Goal: Download file/media: Download file/media

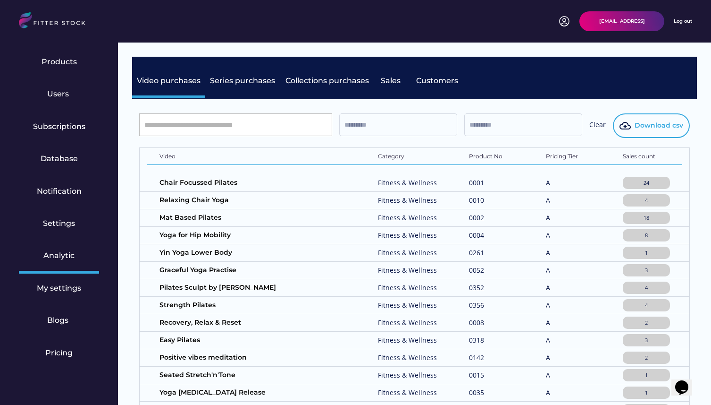
click at [667, 127] on span "Download csv" at bounding box center [659, 125] width 49 height 9
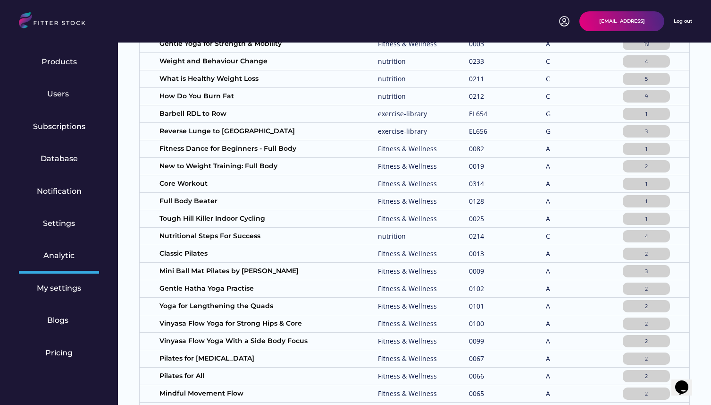
scroll to position [693, 0]
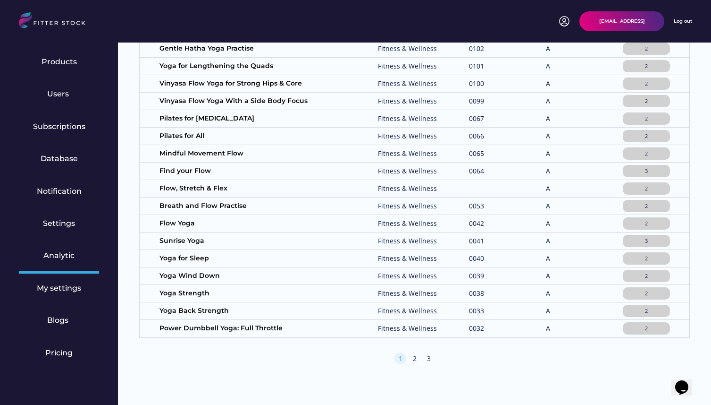
click at [419, 358] on div "2" at bounding box center [415, 358] width 12 height 9
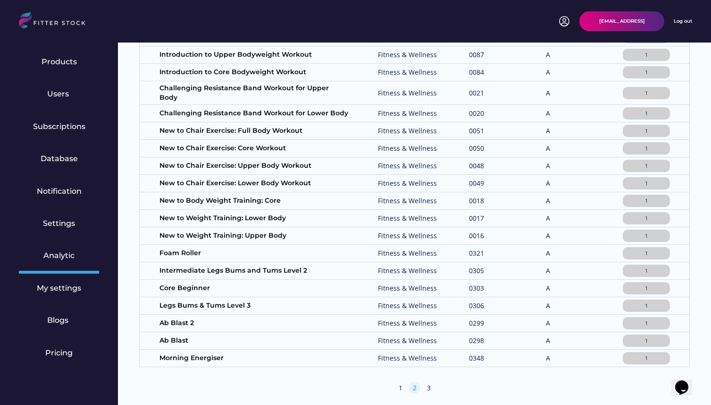
scroll to position [699, 0]
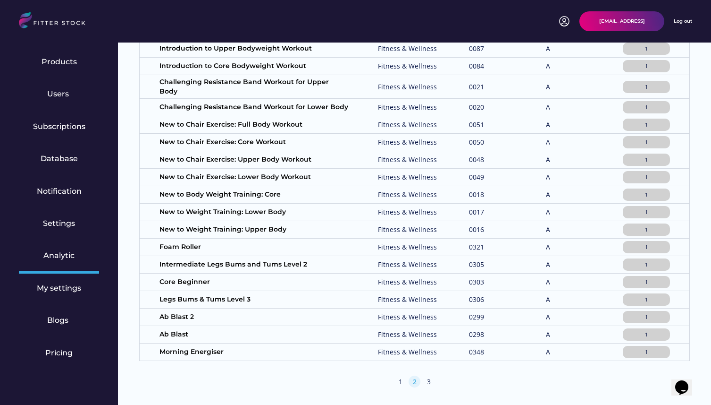
click at [426, 377] on div "3" at bounding box center [429, 381] width 12 height 9
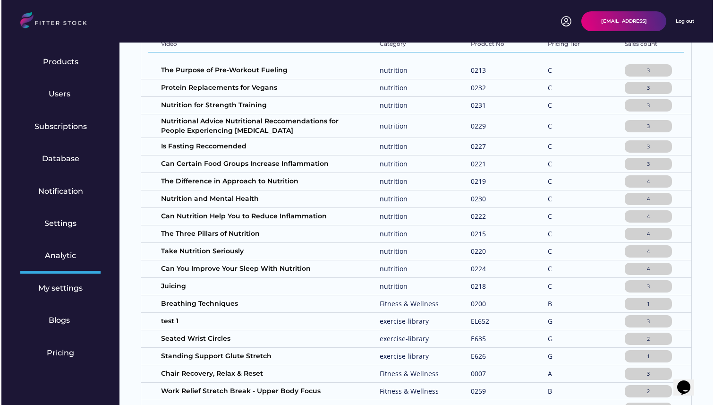
scroll to position [0, 0]
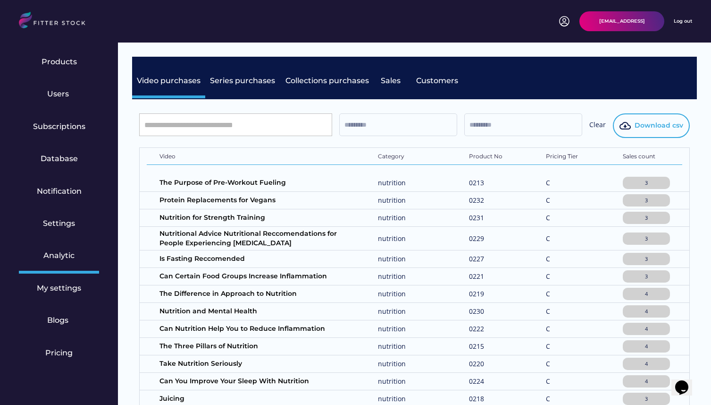
click at [652, 128] on span "Download csv" at bounding box center [659, 125] width 49 height 9
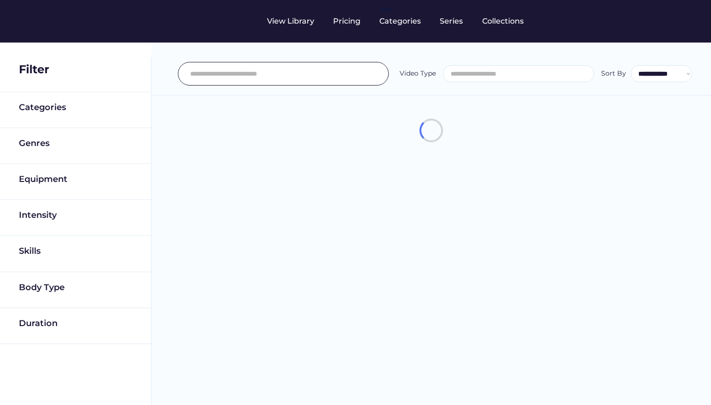
select select
select select "**********"
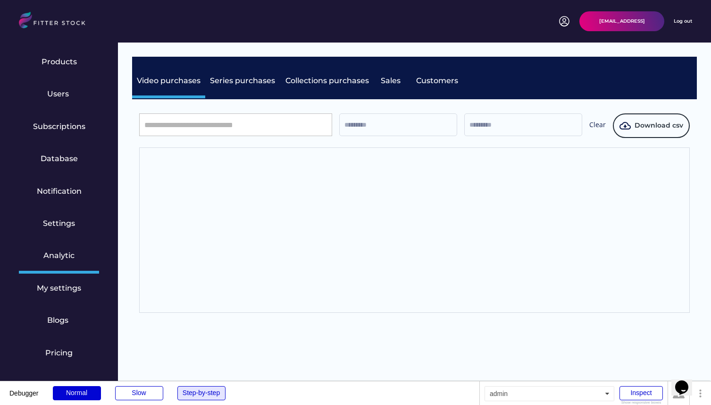
click at [208, 393] on div "Step-by-step" at bounding box center [201, 393] width 48 height 14
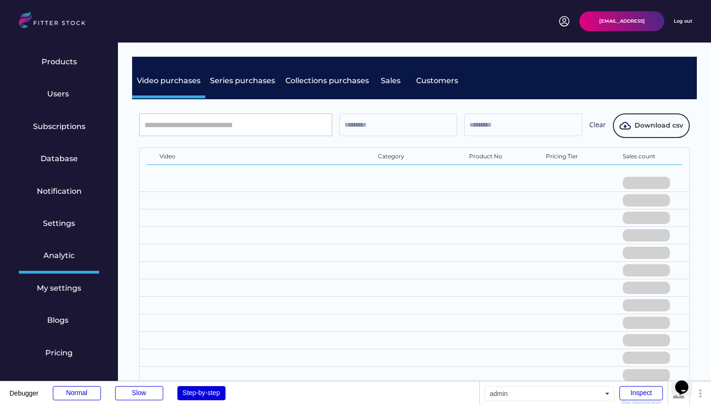
click at [208, 393] on div "Step-by-step" at bounding box center [201, 393] width 48 height 14
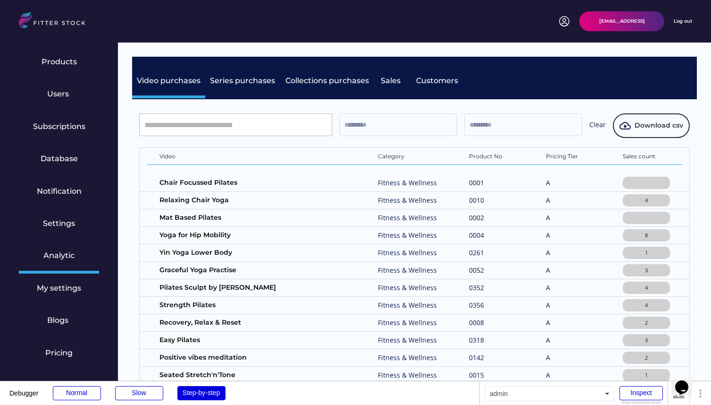
click at [208, 393] on div "Step-by-step" at bounding box center [201, 393] width 48 height 14
click at [646, 124] on span "Download csv" at bounding box center [659, 125] width 49 height 9
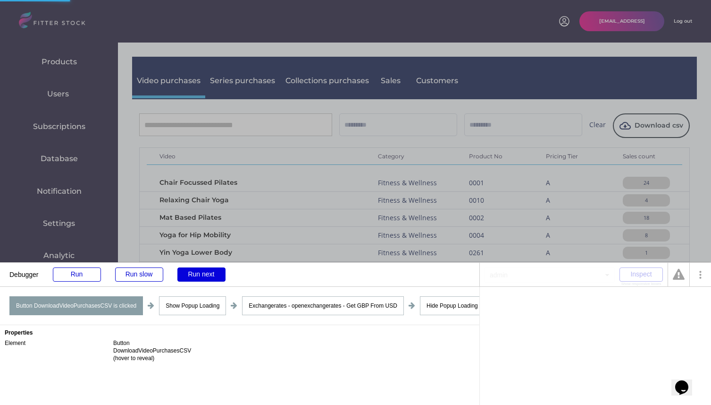
click at [202, 271] on div "Run next" at bounding box center [201, 274] width 48 height 14
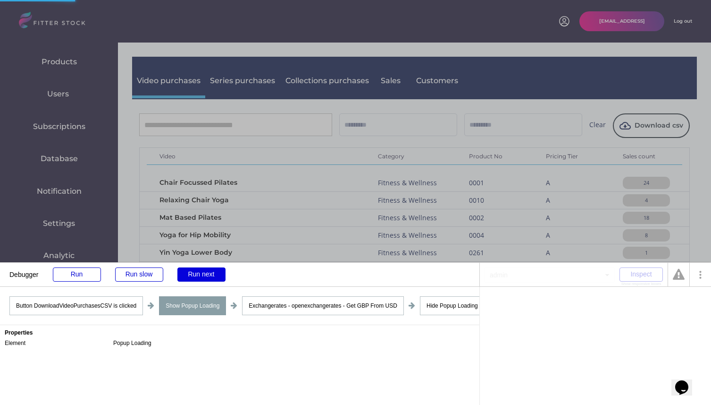
click at [202, 271] on div "Run next" at bounding box center [201, 274] width 48 height 14
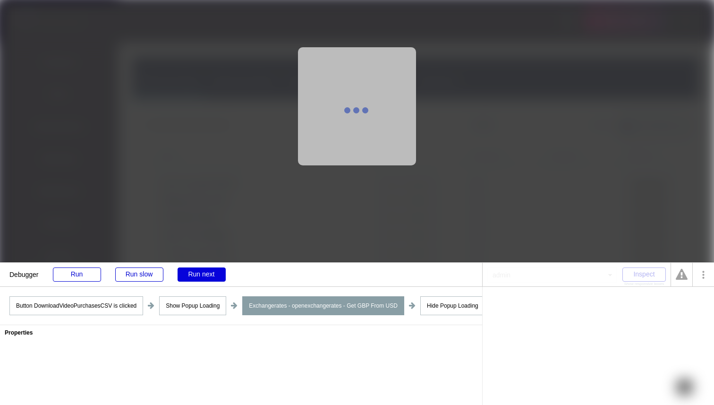
click at [202, 271] on div "Run next" at bounding box center [201, 274] width 48 height 14
click at [200, 277] on div "Run next" at bounding box center [201, 274] width 48 height 14
click at [194, 302] on div "Show Popup Loading" at bounding box center [192, 305] width 67 height 19
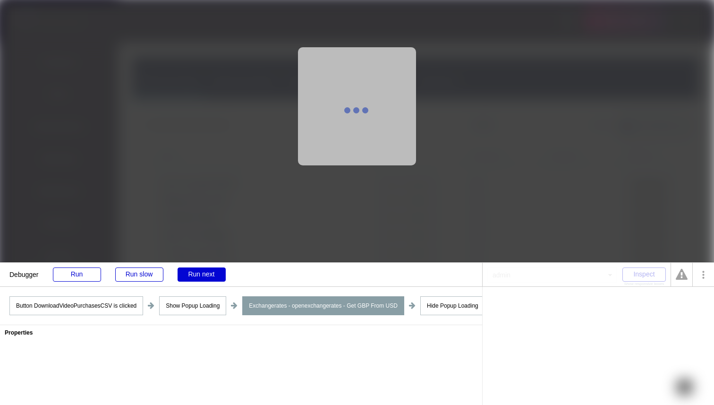
click at [445, 309] on div "Hide Popup Loading" at bounding box center [452, 305] width 65 height 19
click at [200, 279] on div "Run next" at bounding box center [201, 274] width 48 height 14
click at [210, 275] on div "Run next" at bounding box center [201, 274] width 48 height 14
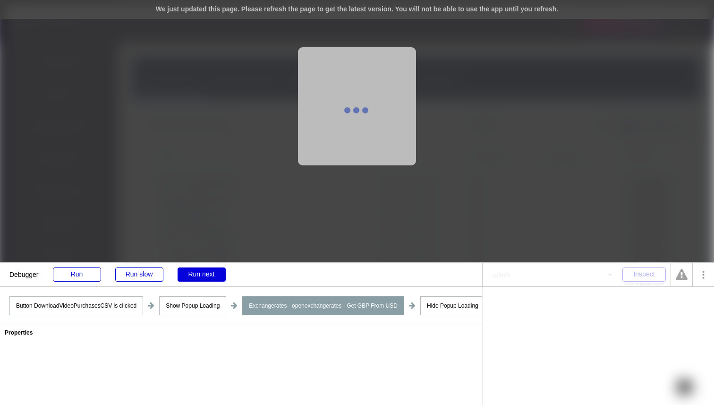
click at [205, 273] on div "Run next" at bounding box center [201, 274] width 48 height 14
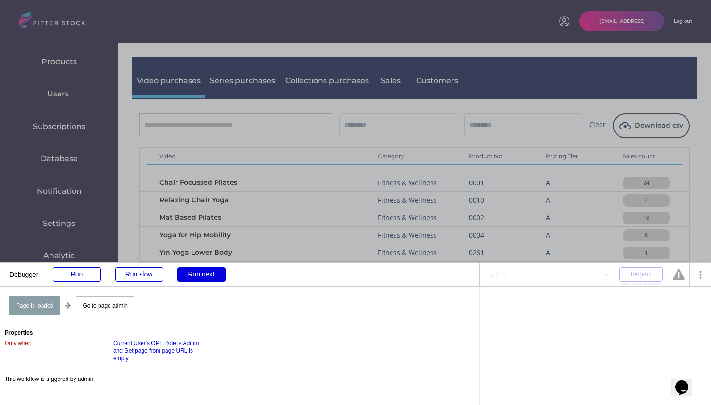
click at [200, 278] on div "Run next" at bounding box center [201, 274] width 48 height 14
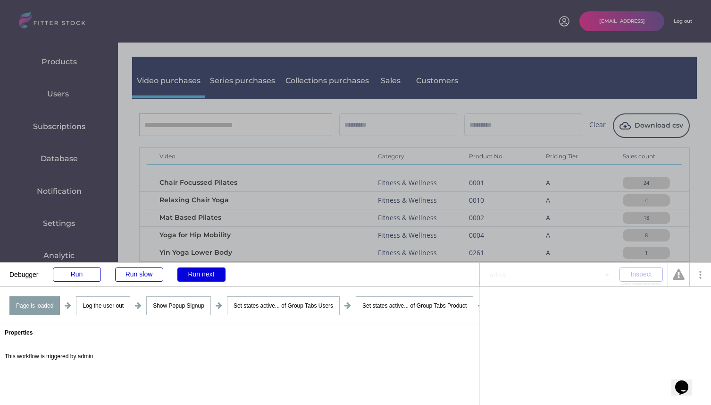
click at [200, 278] on div "Run next" at bounding box center [201, 274] width 48 height 14
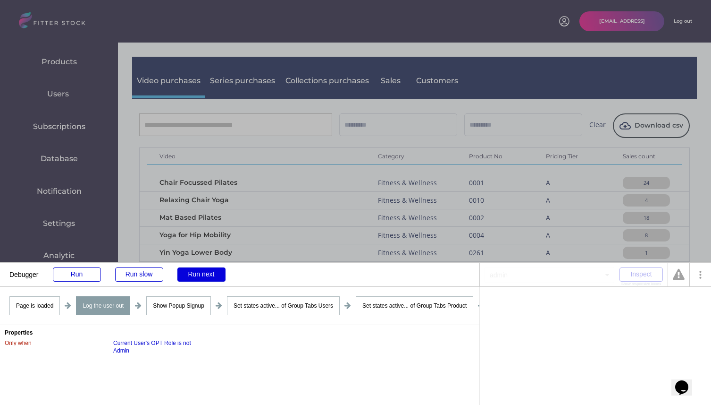
click at [200, 278] on div "Run next" at bounding box center [201, 274] width 48 height 14
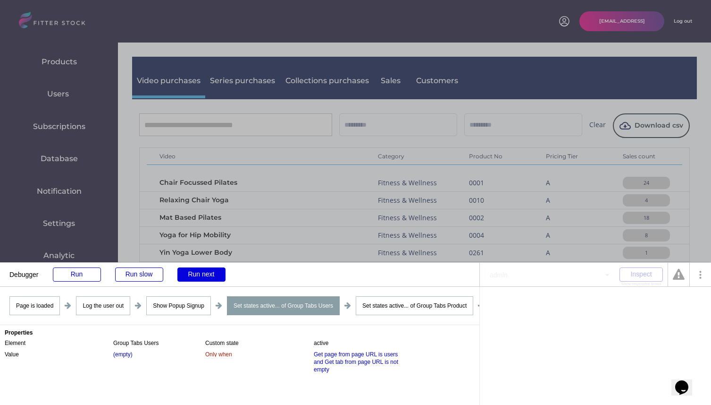
click at [200, 278] on div "Run next" at bounding box center [201, 274] width 48 height 14
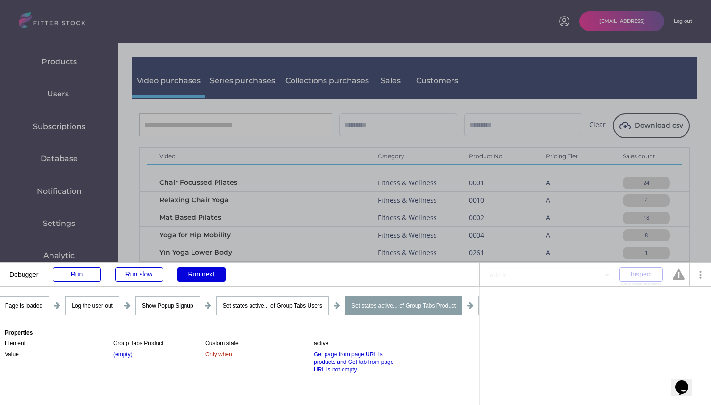
click at [200, 278] on div "Run next" at bounding box center [201, 274] width 48 height 14
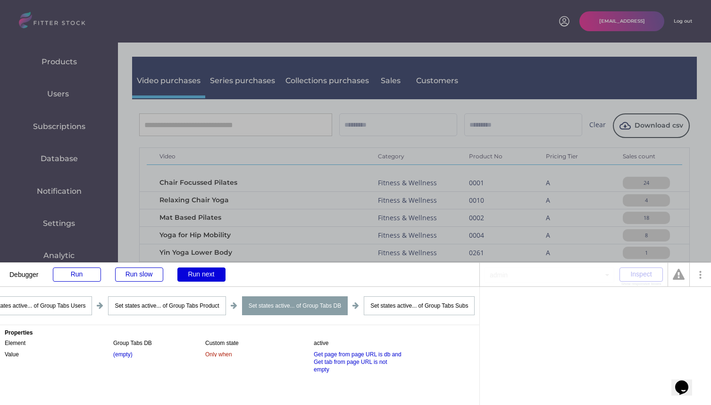
click at [200, 278] on div "Run next" at bounding box center [201, 274] width 48 height 14
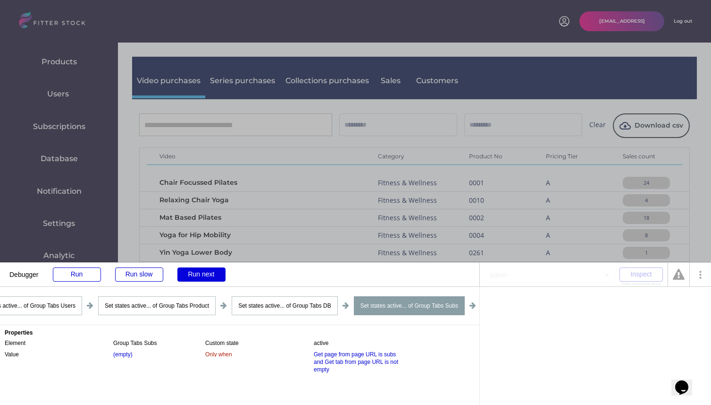
click at [200, 278] on div "Run next" at bounding box center [201, 274] width 48 height 14
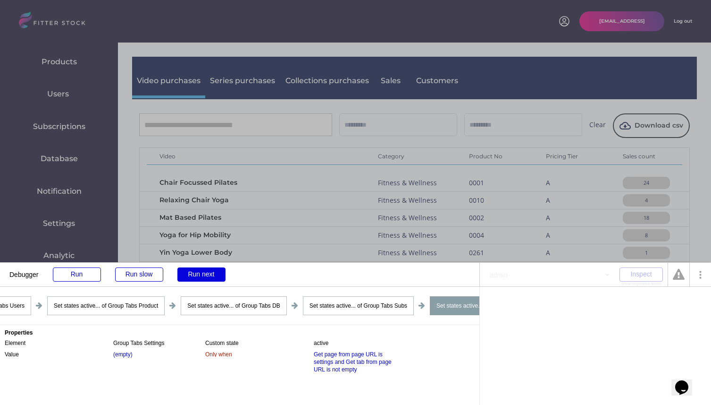
click at [200, 278] on div "Run next" at bounding box center [201, 274] width 48 height 14
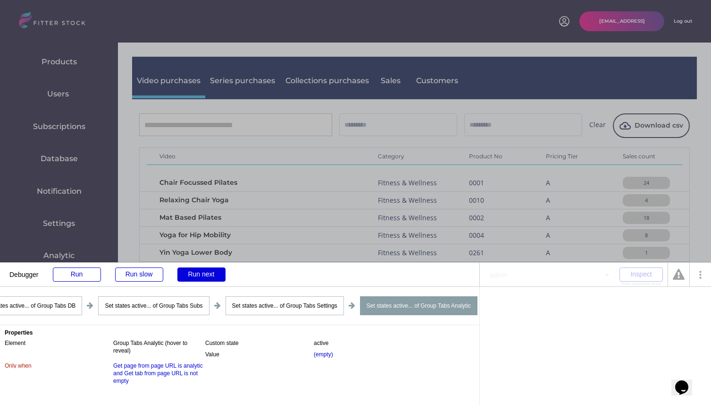
click at [200, 278] on div "Run next" at bounding box center [201, 274] width 48 height 14
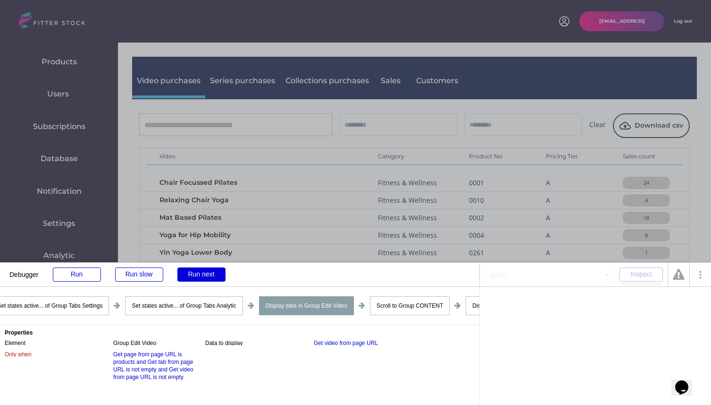
click at [200, 278] on div "Run next" at bounding box center [201, 274] width 48 height 14
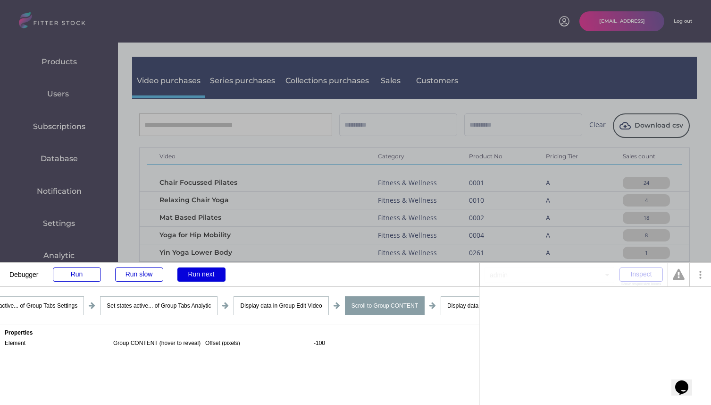
click at [200, 278] on div "Run next" at bounding box center [201, 274] width 48 height 14
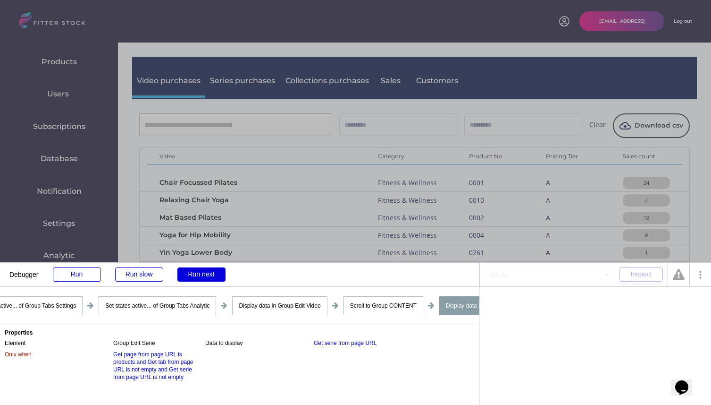
click at [200, 278] on div "Run next" at bounding box center [201, 274] width 48 height 14
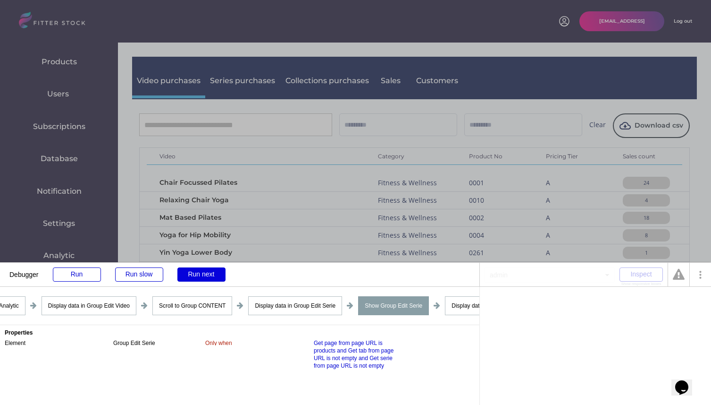
click at [200, 278] on div "Run next" at bounding box center [201, 274] width 48 height 14
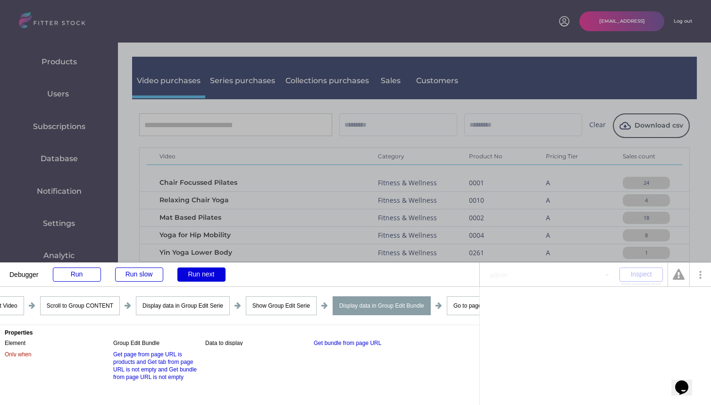
click at [200, 278] on div "Run next" at bounding box center [201, 274] width 48 height 14
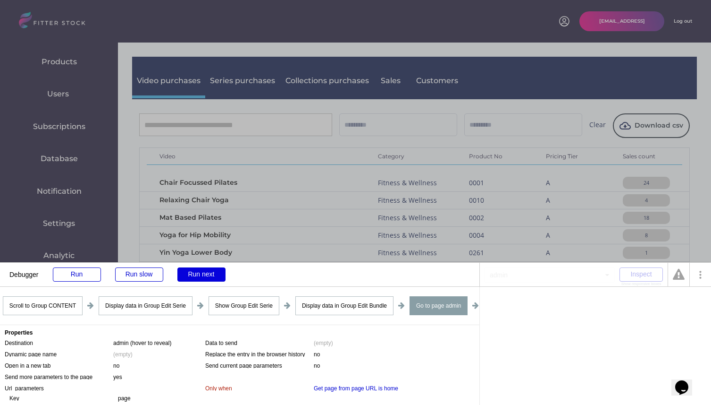
click at [200, 278] on div "Run next" at bounding box center [201, 274] width 48 height 14
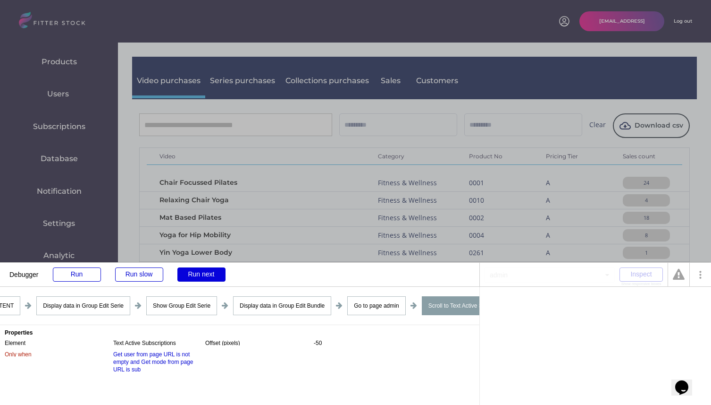
click at [200, 278] on div "Run next" at bounding box center [201, 274] width 48 height 14
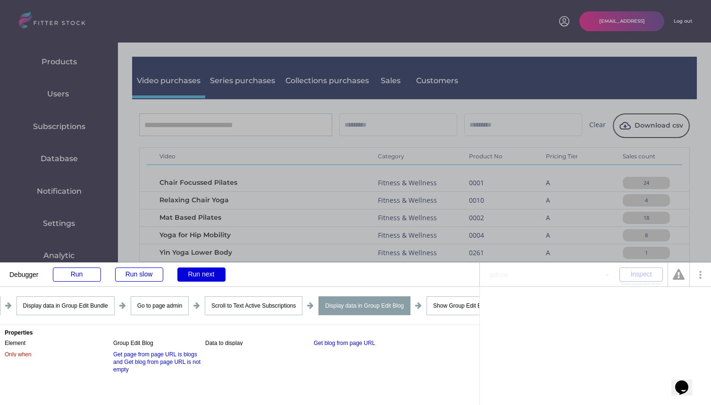
click at [200, 278] on div "Run next" at bounding box center [201, 274] width 48 height 14
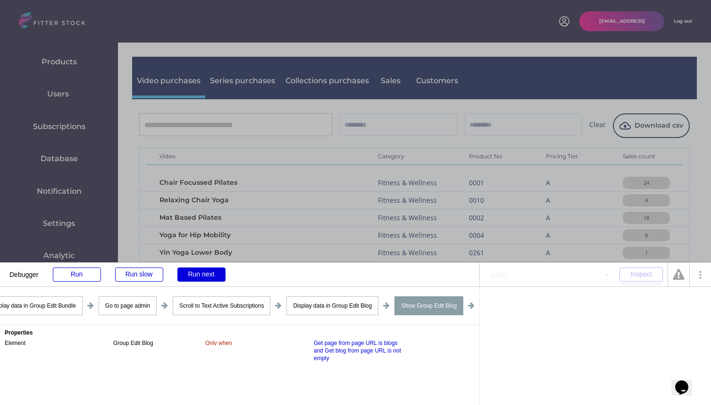
click at [200, 278] on div "Run next" at bounding box center [201, 274] width 48 height 14
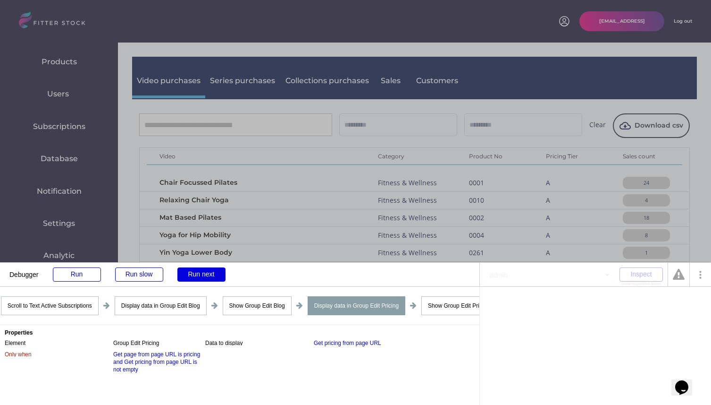
click at [200, 278] on div "Run next" at bounding box center [201, 274] width 48 height 14
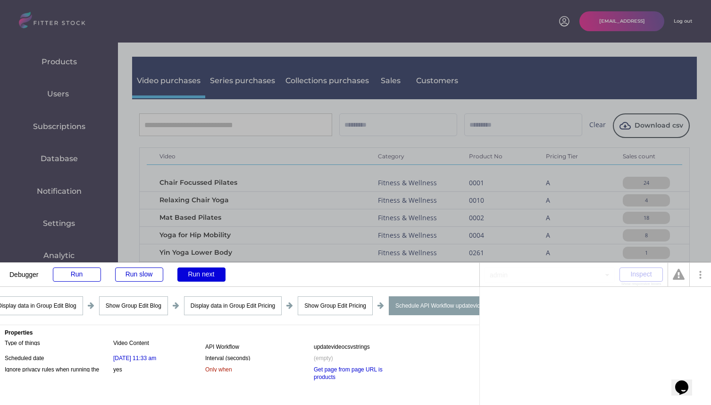
click at [200, 278] on div "Run next" at bounding box center [201, 274] width 48 height 14
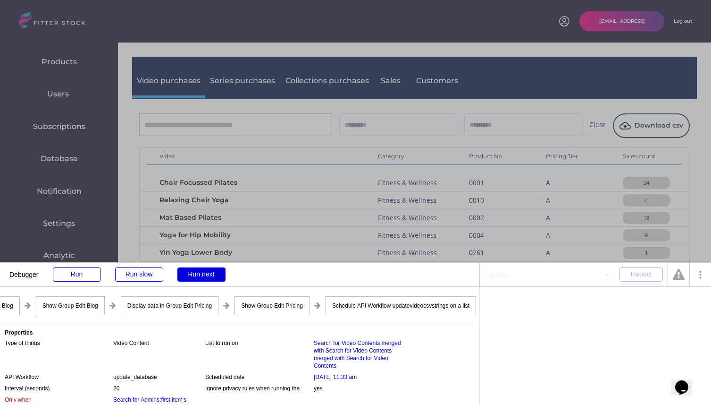
click at [200, 278] on div "Run next" at bounding box center [201, 274] width 48 height 14
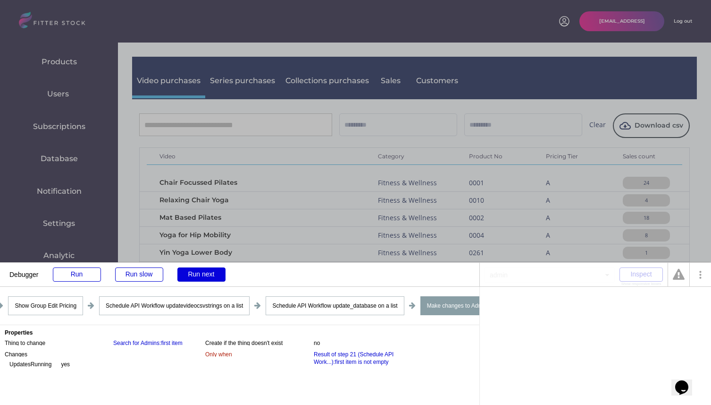
click at [200, 278] on div "Run next" at bounding box center [201, 274] width 48 height 14
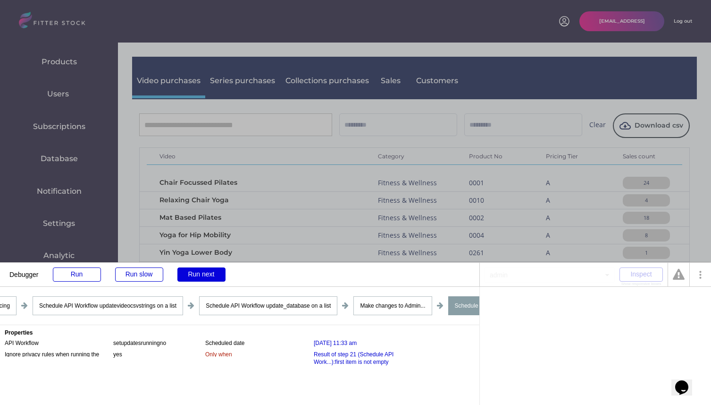
click at [200, 278] on div "Run next" at bounding box center [201, 274] width 48 height 14
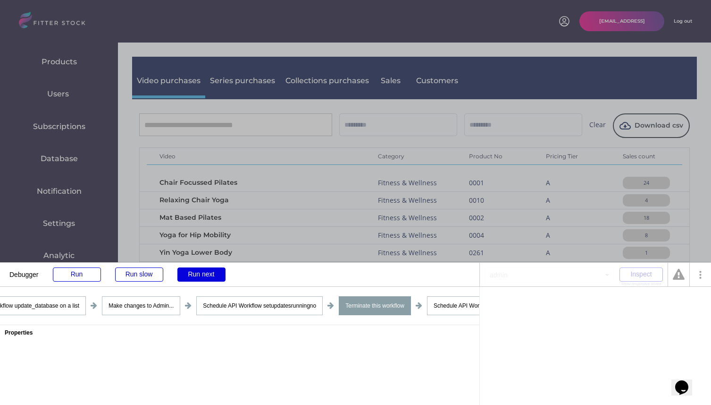
click at [200, 278] on div "Run next" at bounding box center [201, 274] width 48 height 14
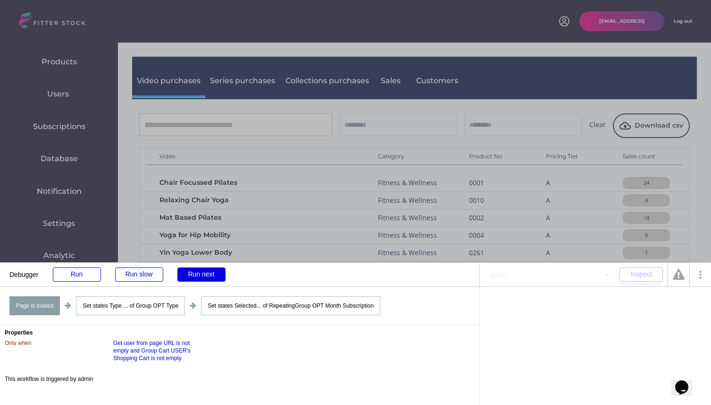
click at [200, 278] on div "Run next" at bounding box center [201, 274] width 48 height 14
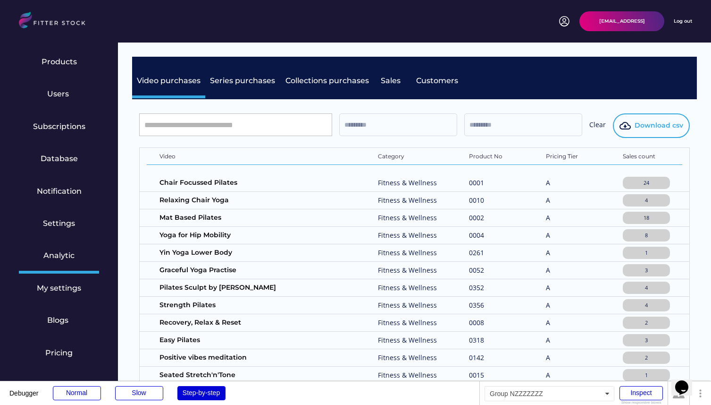
click at [654, 120] on button "Download csv" at bounding box center [651, 125] width 77 height 25
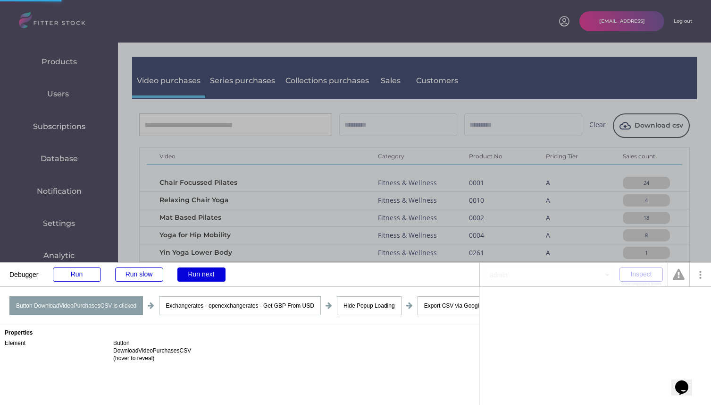
click at [211, 277] on div "Run next" at bounding box center [201, 274] width 48 height 14
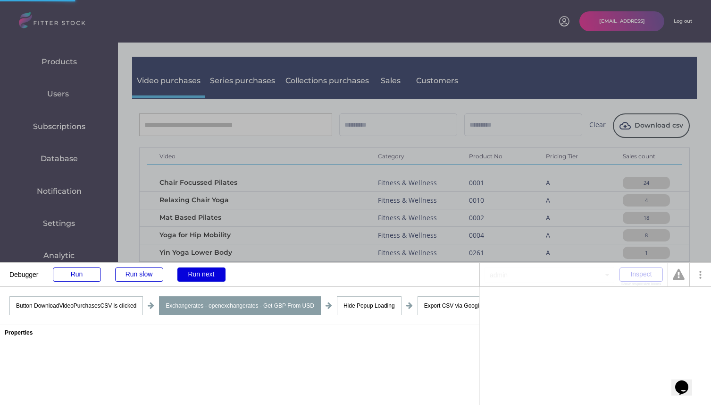
click at [211, 277] on div "Run next" at bounding box center [201, 274] width 48 height 14
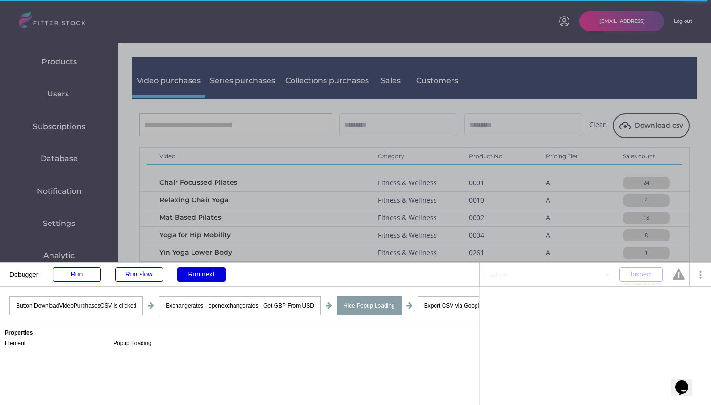
click at [198, 273] on div "Run next" at bounding box center [201, 274] width 48 height 14
click at [220, 273] on div "Run next" at bounding box center [201, 274] width 48 height 14
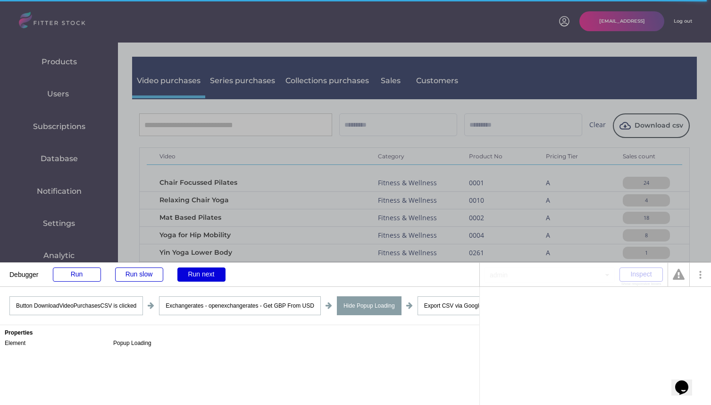
click at [220, 273] on div "Run next" at bounding box center [201, 274] width 48 height 14
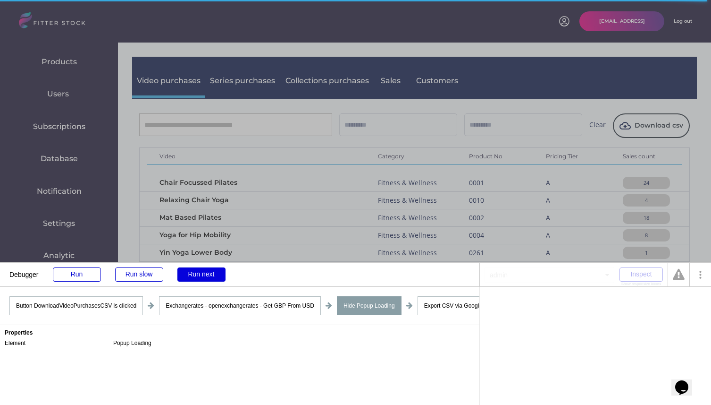
click at [220, 273] on div "Run next" at bounding box center [201, 274] width 48 height 14
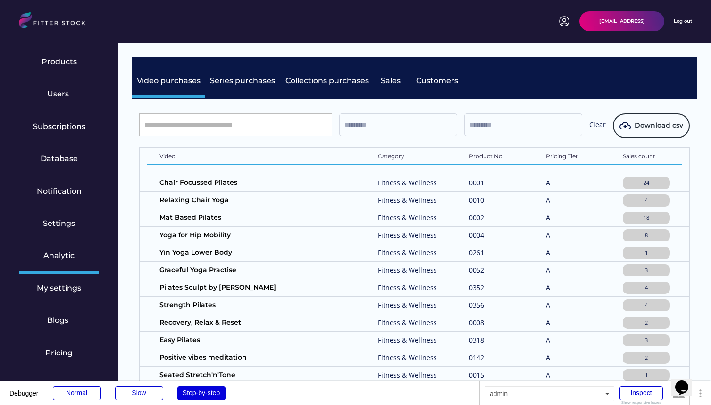
click at [191, 394] on div "Step-by-step" at bounding box center [201, 393] width 48 height 14
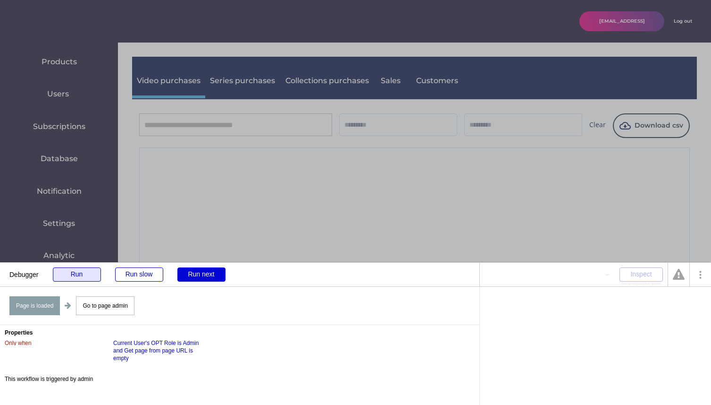
click at [77, 277] on div "Run" at bounding box center [77, 274] width 48 height 14
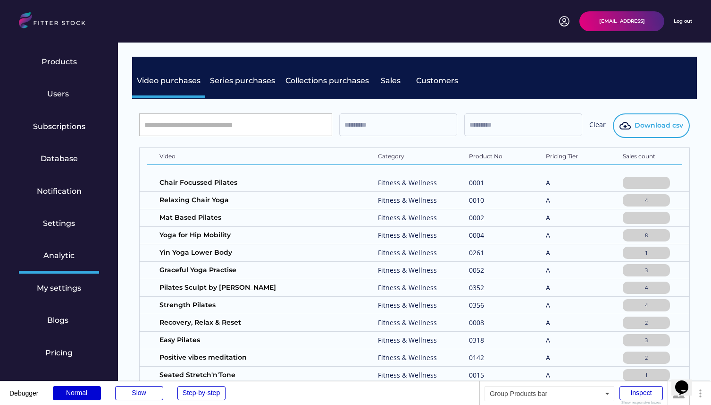
click at [657, 128] on span "Download csv" at bounding box center [659, 125] width 49 height 9
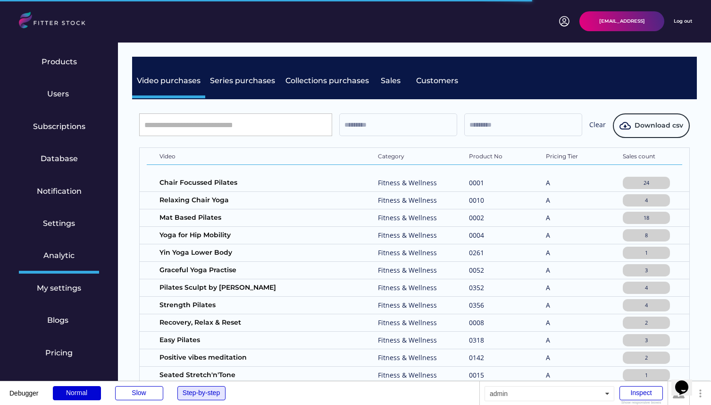
click at [209, 390] on div "Step-by-step" at bounding box center [201, 393] width 48 height 14
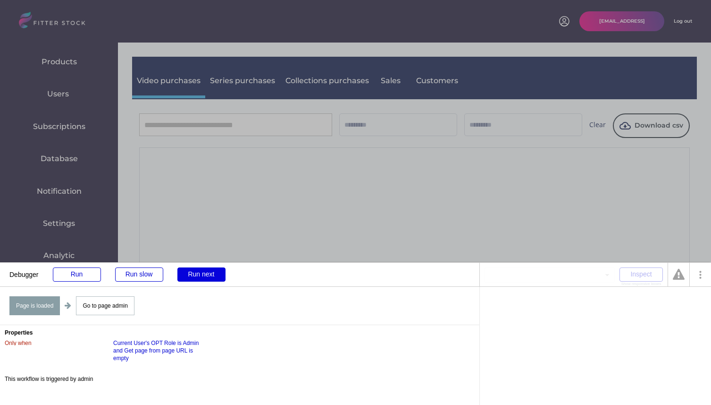
click at [191, 274] on div "Run next" at bounding box center [201, 274] width 48 height 14
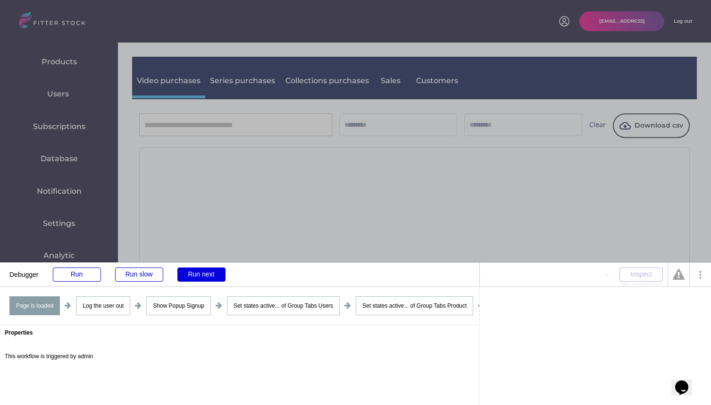
click at [191, 274] on div "Run next" at bounding box center [201, 274] width 48 height 14
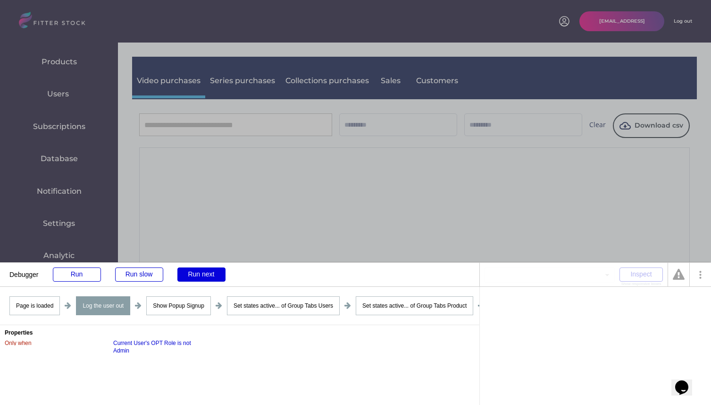
click at [191, 274] on div "Run next" at bounding box center [201, 274] width 48 height 14
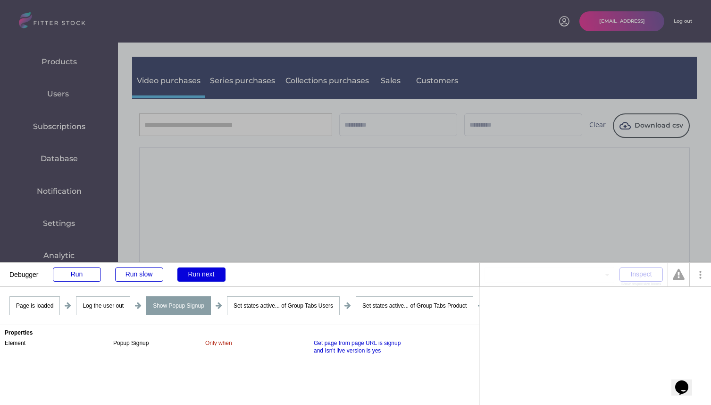
click at [191, 274] on div "Run next" at bounding box center [201, 274] width 48 height 14
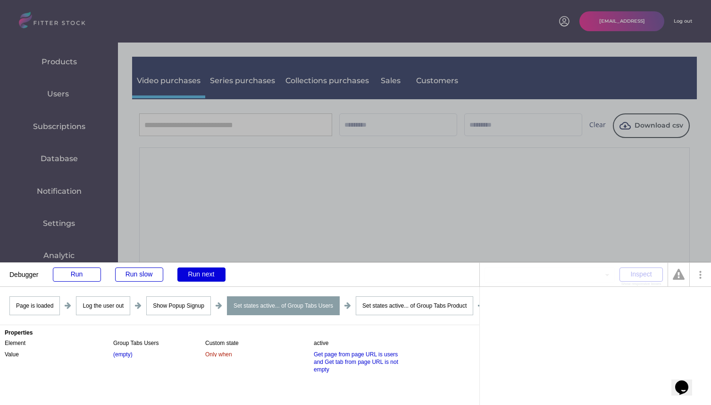
click at [191, 274] on div "Run next" at bounding box center [201, 274] width 48 height 14
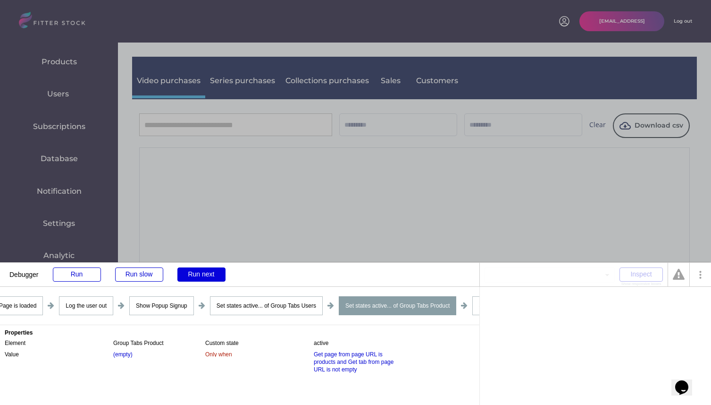
click at [191, 274] on div "Run next" at bounding box center [201, 274] width 48 height 14
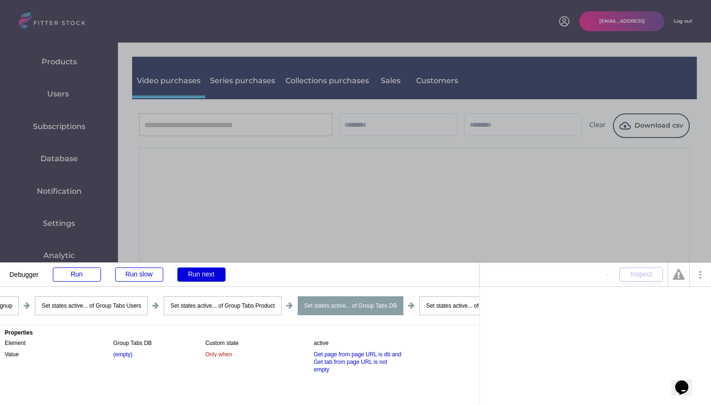
click at [191, 274] on div "Run next" at bounding box center [201, 274] width 48 height 14
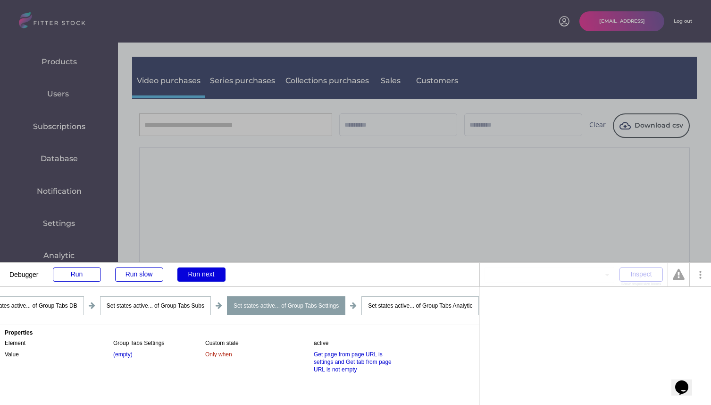
click at [191, 274] on div "Run next" at bounding box center [201, 274] width 48 height 14
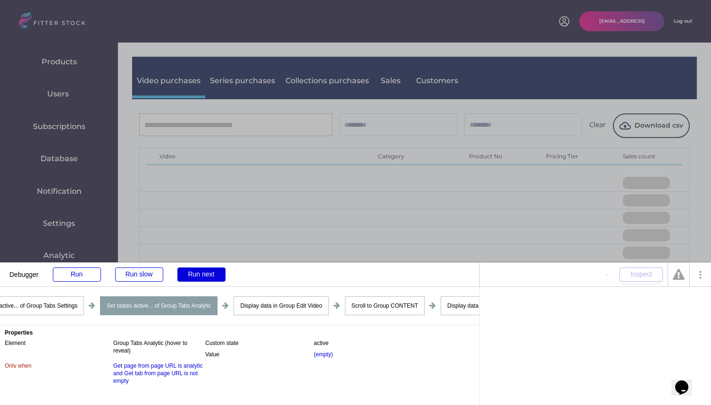
click at [191, 274] on div "Run next" at bounding box center [201, 274] width 48 height 14
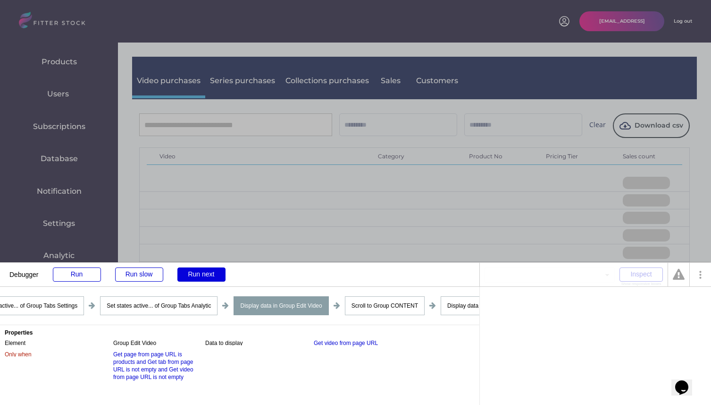
click at [191, 274] on div "Run next" at bounding box center [201, 274] width 48 height 14
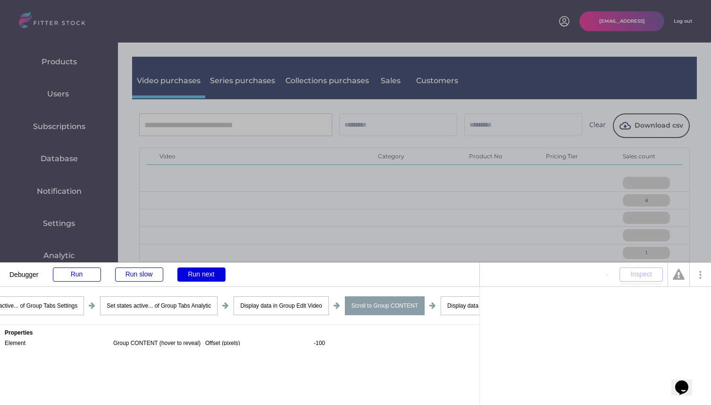
click at [191, 274] on div "Run next" at bounding box center [201, 274] width 48 height 14
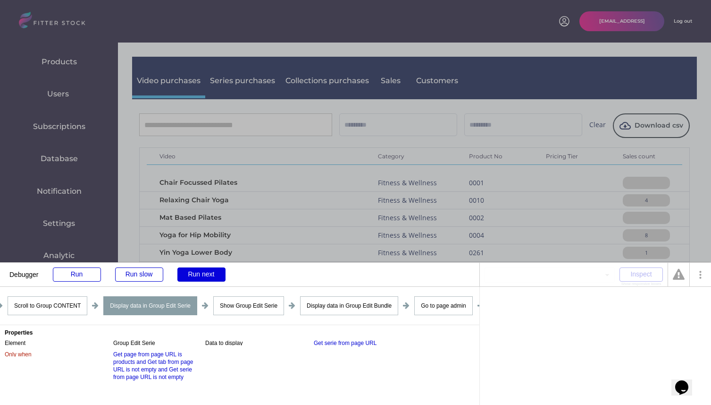
click at [191, 274] on div "Run next" at bounding box center [201, 274] width 48 height 14
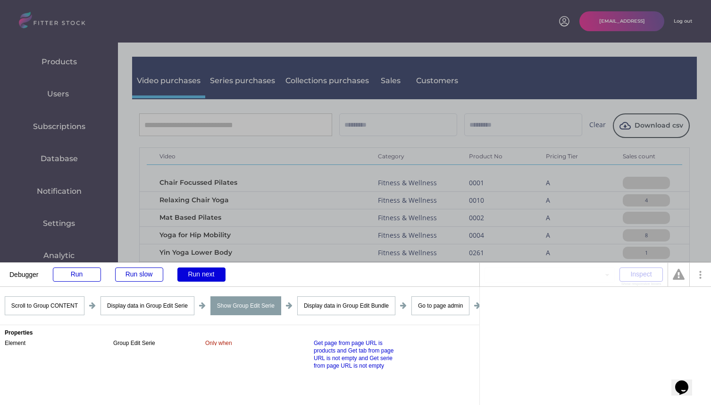
click at [191, 274] on div "Run next" at bounding box center [201, 274] width 48 height 14
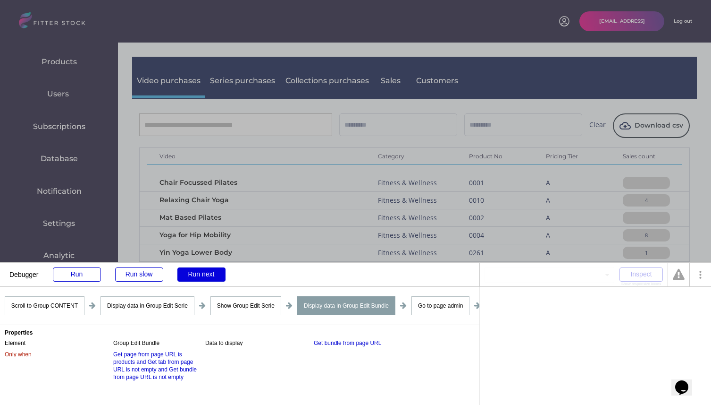
click at [191, 274] on div "Run next" at bounding box center [201, 274] width 48 height 14
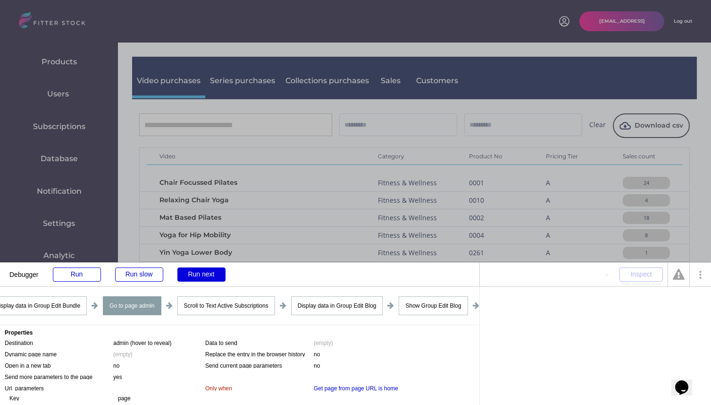
click at [191, 274] on div "Run next" at bounding box center [201, 274] width 48 height 14
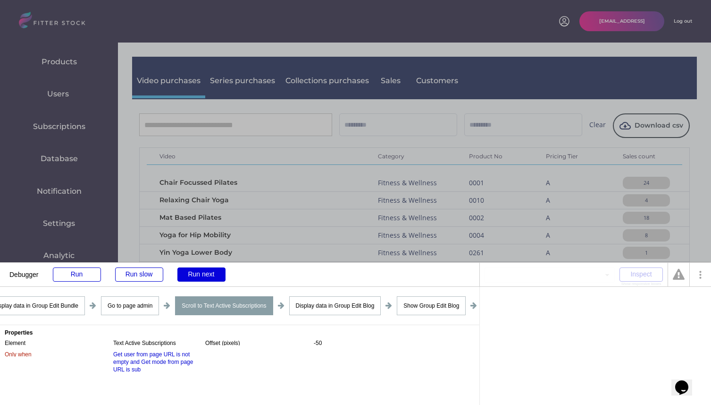
click at [191, 274] on div "Run next" at bounding box center [201, 274] width 48 height 14
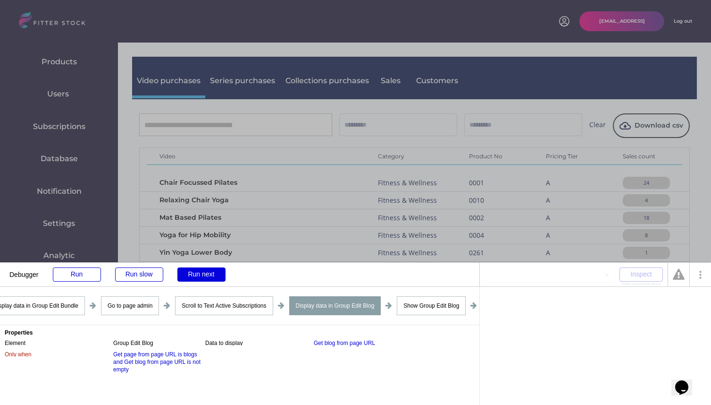
click at [191, 274] on div "Run next" at bounding box center [201, 274] width 48 height 14
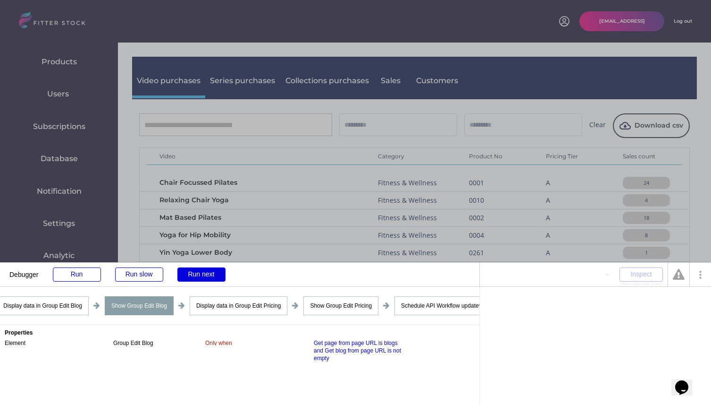
click at [191, 274] on div "Run next" at bounding box center [201, 274] width 48 height 14
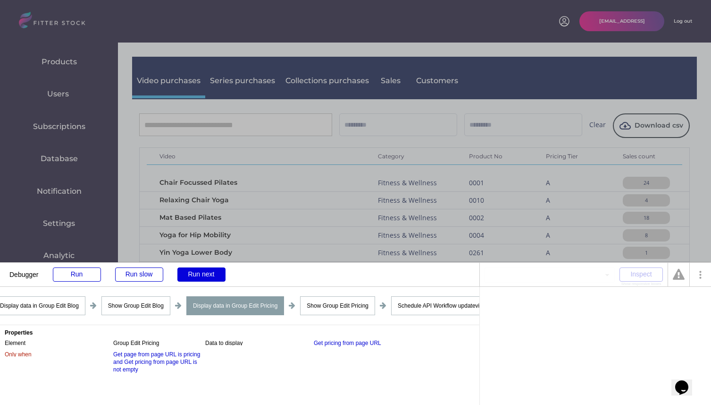
click at [191, 274] on div "Run next" at bounding box center [201, 274] width 48 height 14
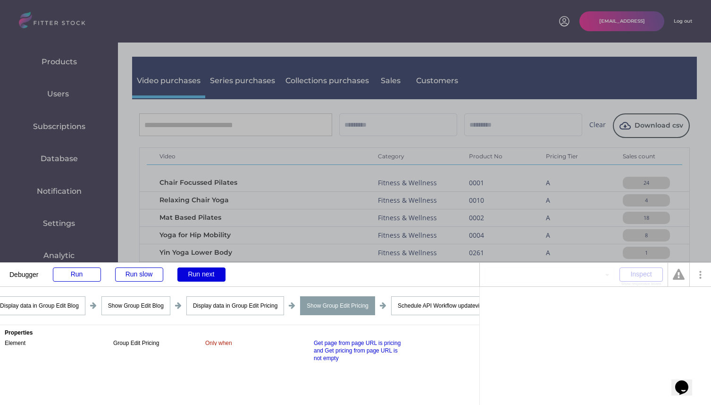
click at [191, 274] on div "Run next" at bounding box center [201, 274] width 48 height 14
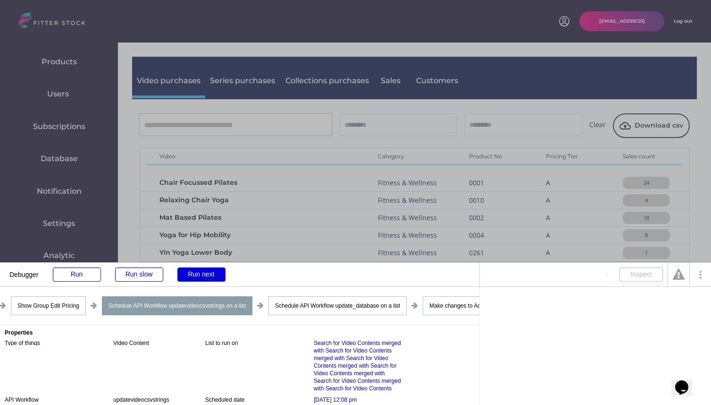
click at [191, 274] on div "Run next" at bounding box center [201, 274] width 48 height 14
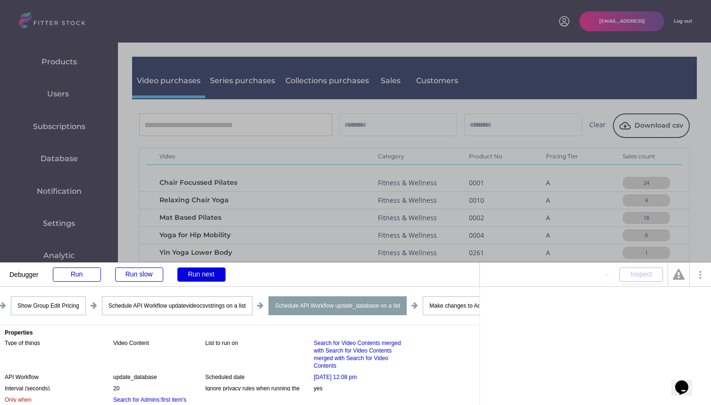
click at [191, 274] on div "Run next" at bounding box center [201, 274] width 48 height 14
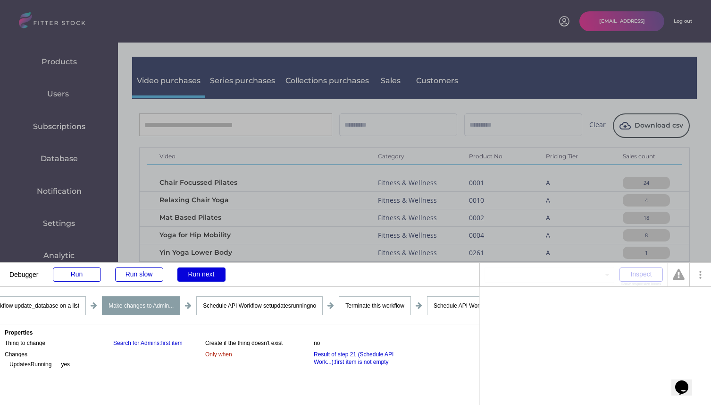
click at [191, 274] on div "Run next" at bounding box center [201, 274] width 48 height 14
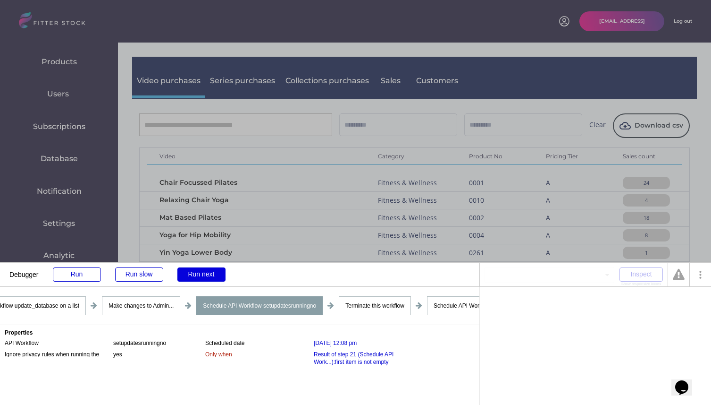
click at [191, 274] on div "Run next" at bounding box center [201, 274] width 48 height 14
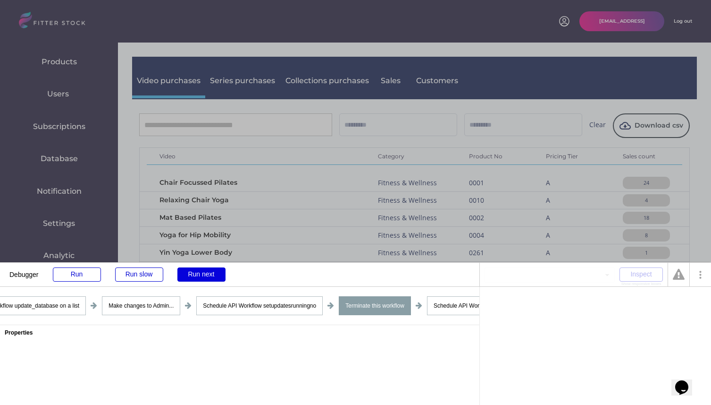
click at [191, 274] on div "Run next" at bounding box center [201, 274] width 48 height 14
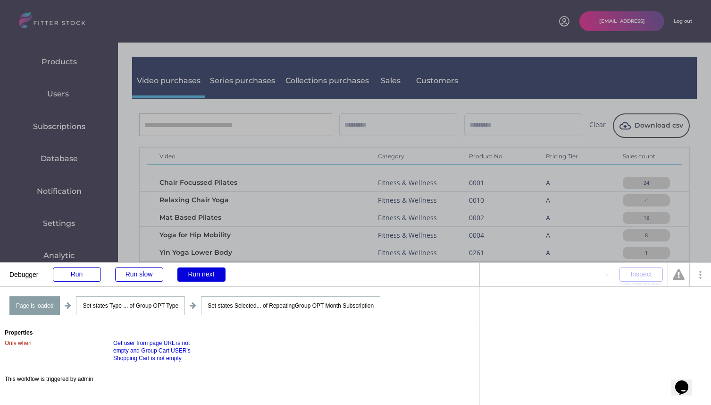
click at [191, 274] on div "Run next" at bounding box center [201, 274] width 48 height 14
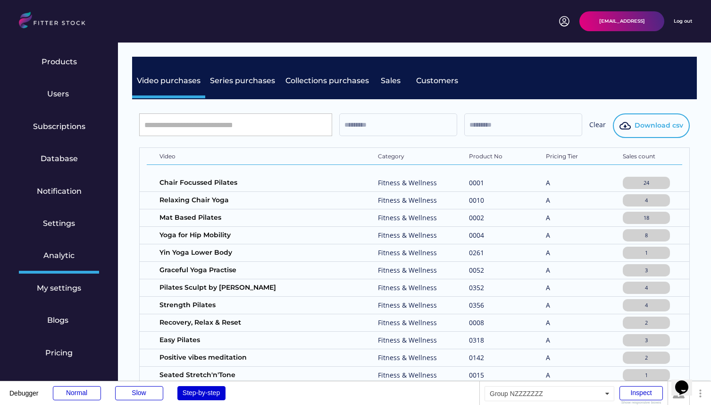
click at [648, 127] on span "Download csv" at bounding box center [659, 125] width 49 height 9
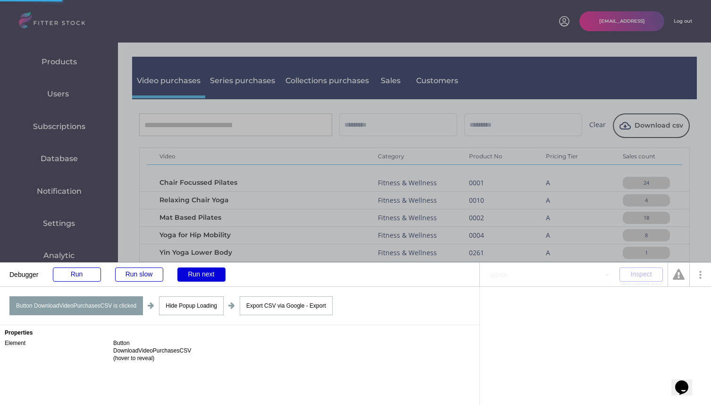
click at [203, 278] on div "Run next" at bounding box center [201, 274] width 48 height 14
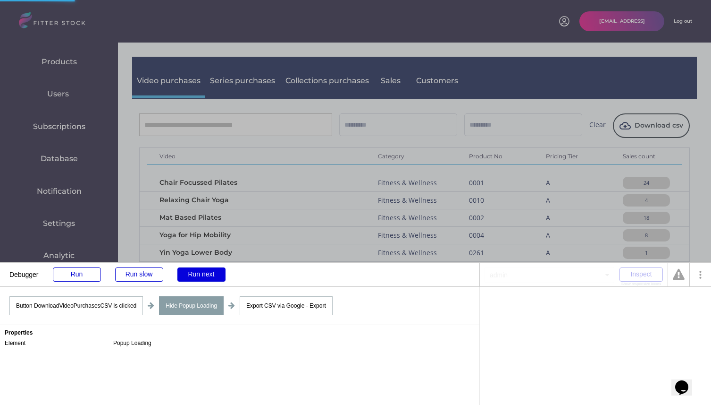
click at [203, 278] on div "Run next" at bounding box center [201, 274] width 48 height 14
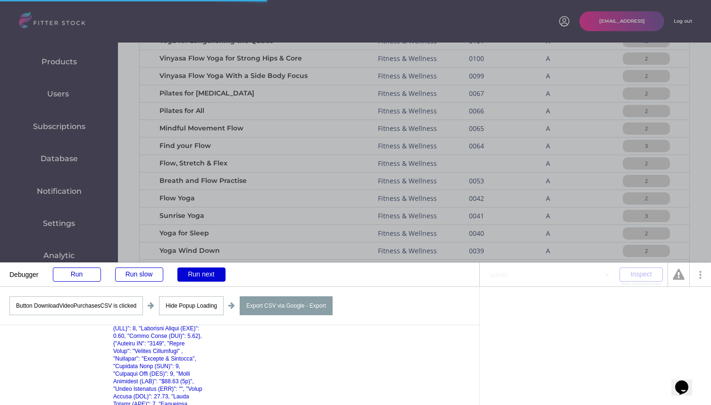
scroll to position [835, 0]
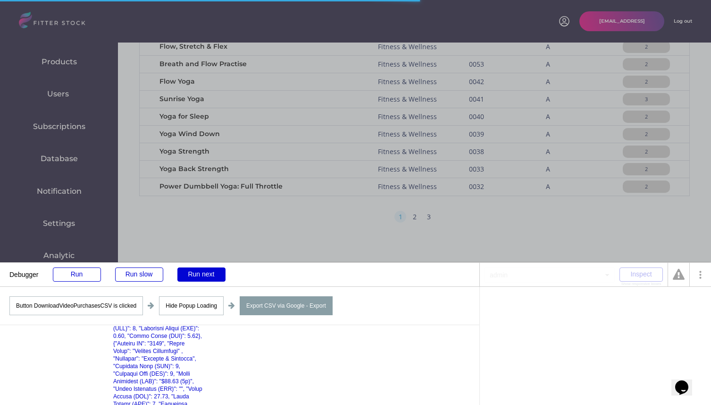
click at [171, 305] on div "Hide Popup Loading" at bounding box center [191, 305] width 65 height 19
click at [185, 307] on div "Hide Popup Loading" at bounding box center [191, 305] width 65 height 19
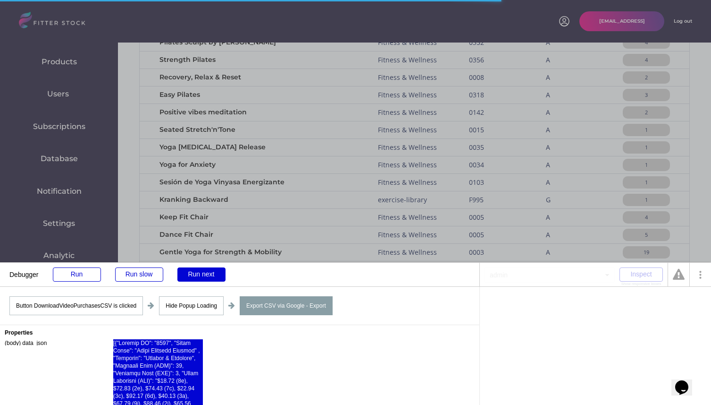
scroll to position [0, 0]
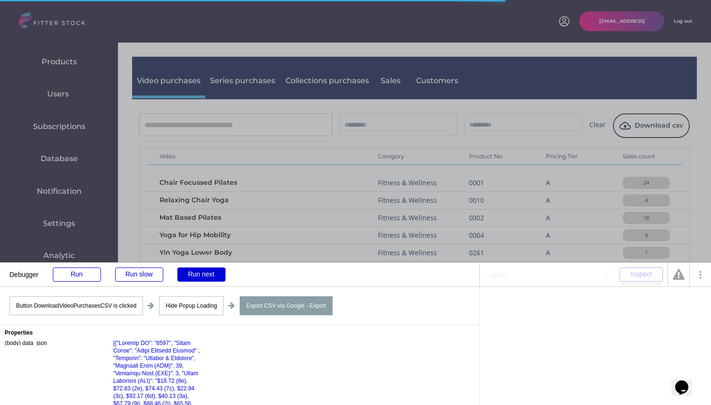
click at [265, 358] on div "Properties (body) data_json Only when (empty)" at bounding box center [240, 365] width 480 height 80
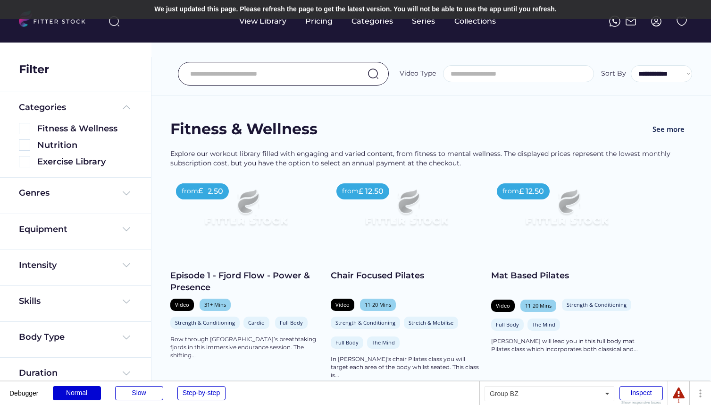
select select
select select "**********"
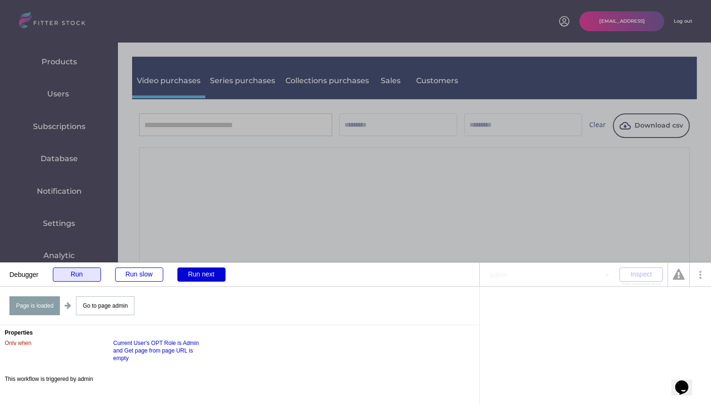
click at [81, 274] on div "Run" at bounding box center [77, 274] width 48 height 14
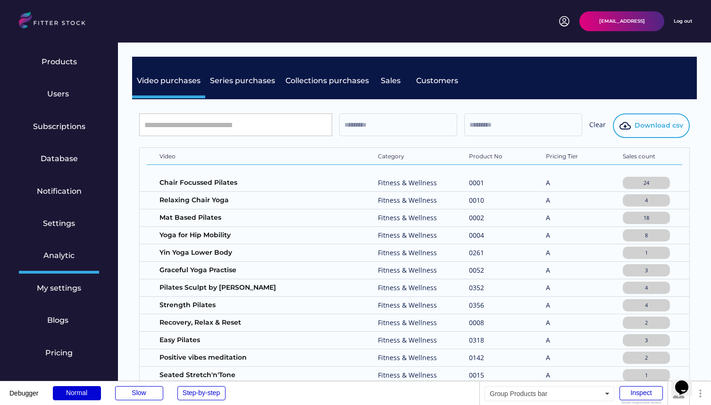
click at [642, 128] on span "Download csv" at bounding box center [659, 125] width 49 height 9
click at [210, 392] on div "Step-by-step" at bounding box center [201, 393] width 48 height 14
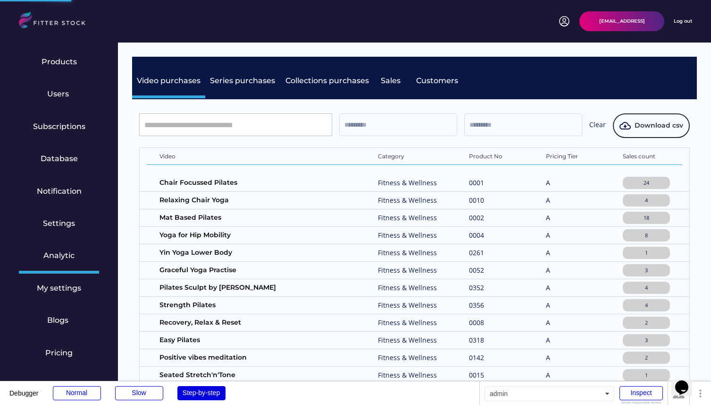
click at [210, 392] on div "Step-by-step" at bounding box center [201, 393] width 48 height 14
click at [88, 397] on div "Normal" at bounding box center [77, 393] width 48 height 14
click at [191, 389] on div "Step-by-step" at bounding box center [201, 393] width 48 height 14
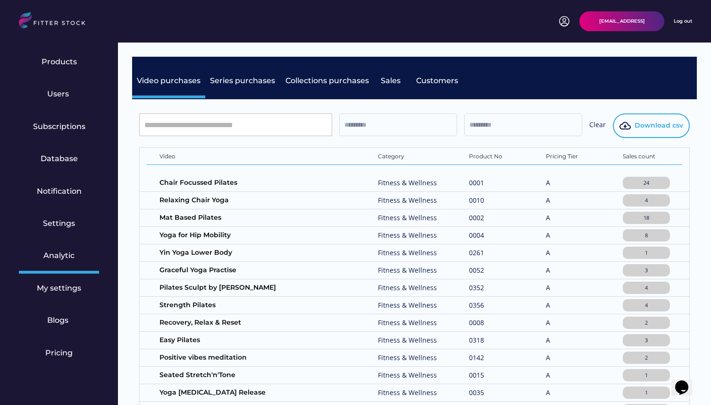
click at [638, 124] on span "Download csv" at bounding box center [659, 125] width 49 height 9
